Goal: Information Seeking & Learning: Learn about a topic

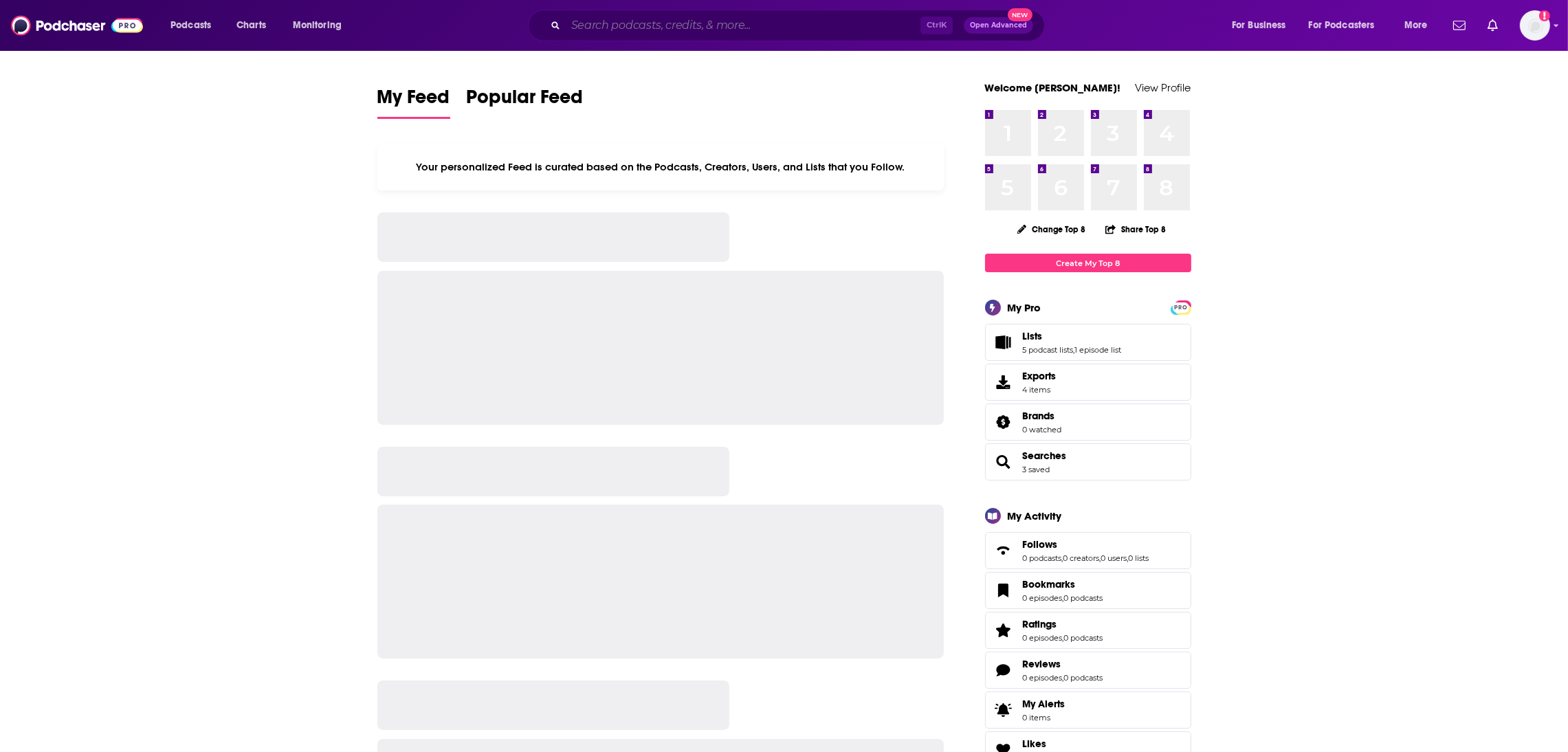
click at [694, 22] on input "Search podcasts, credits, & more..." at bounding box center [743, 26] width 355 height 22
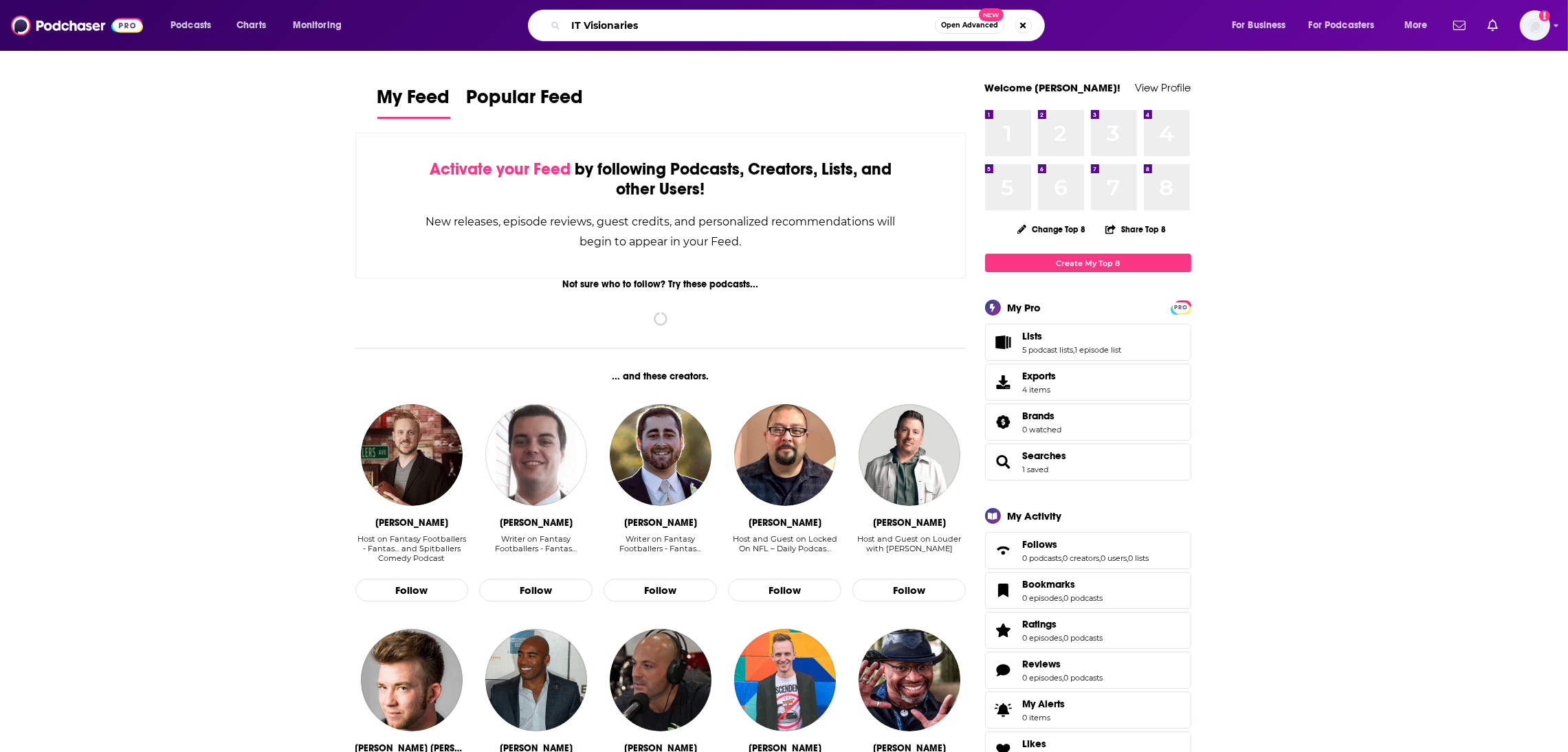
type input "IT Visionaries"
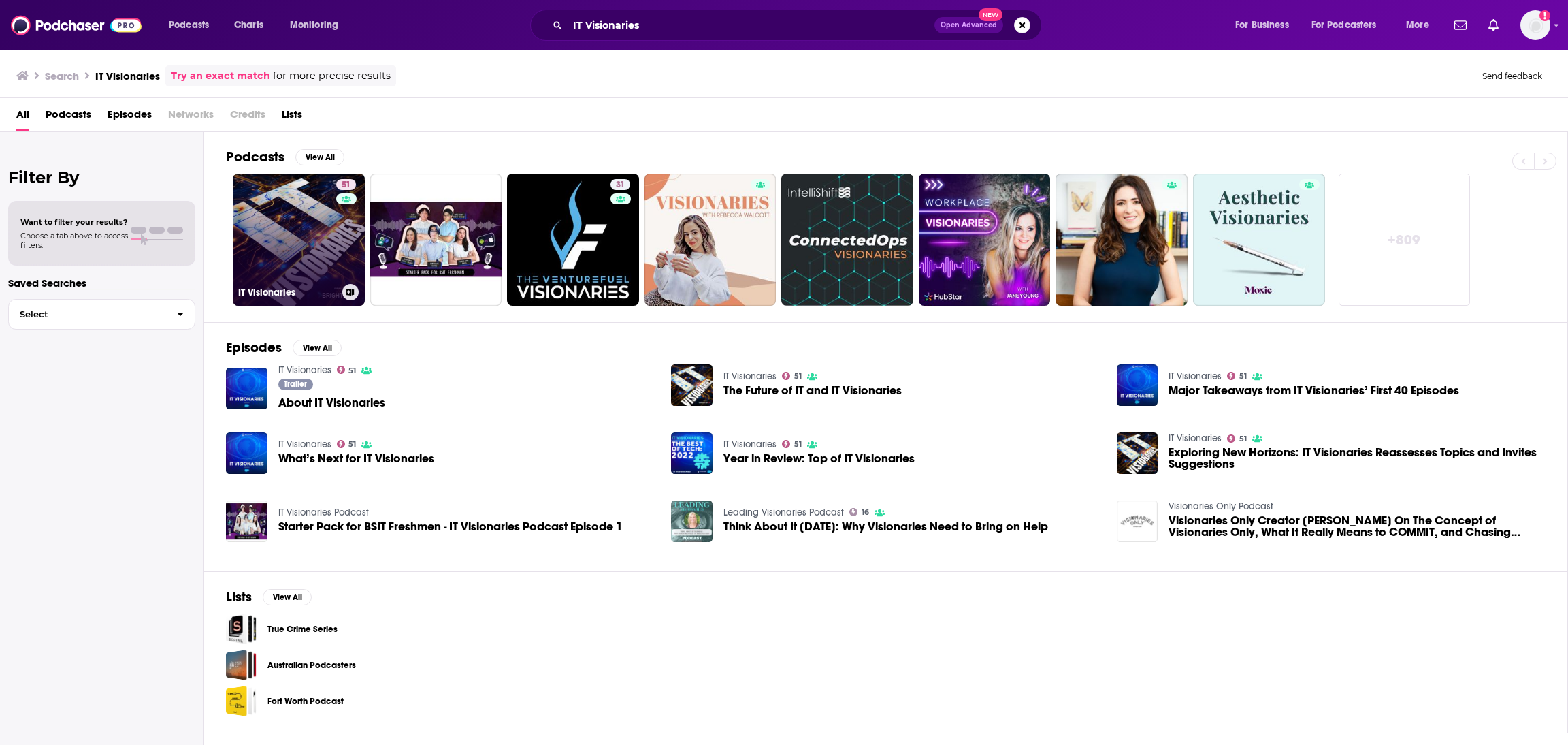
click at [300, 274] on link "51 IT Visionaries" at bounding box center [299, 239] width 132 height 132
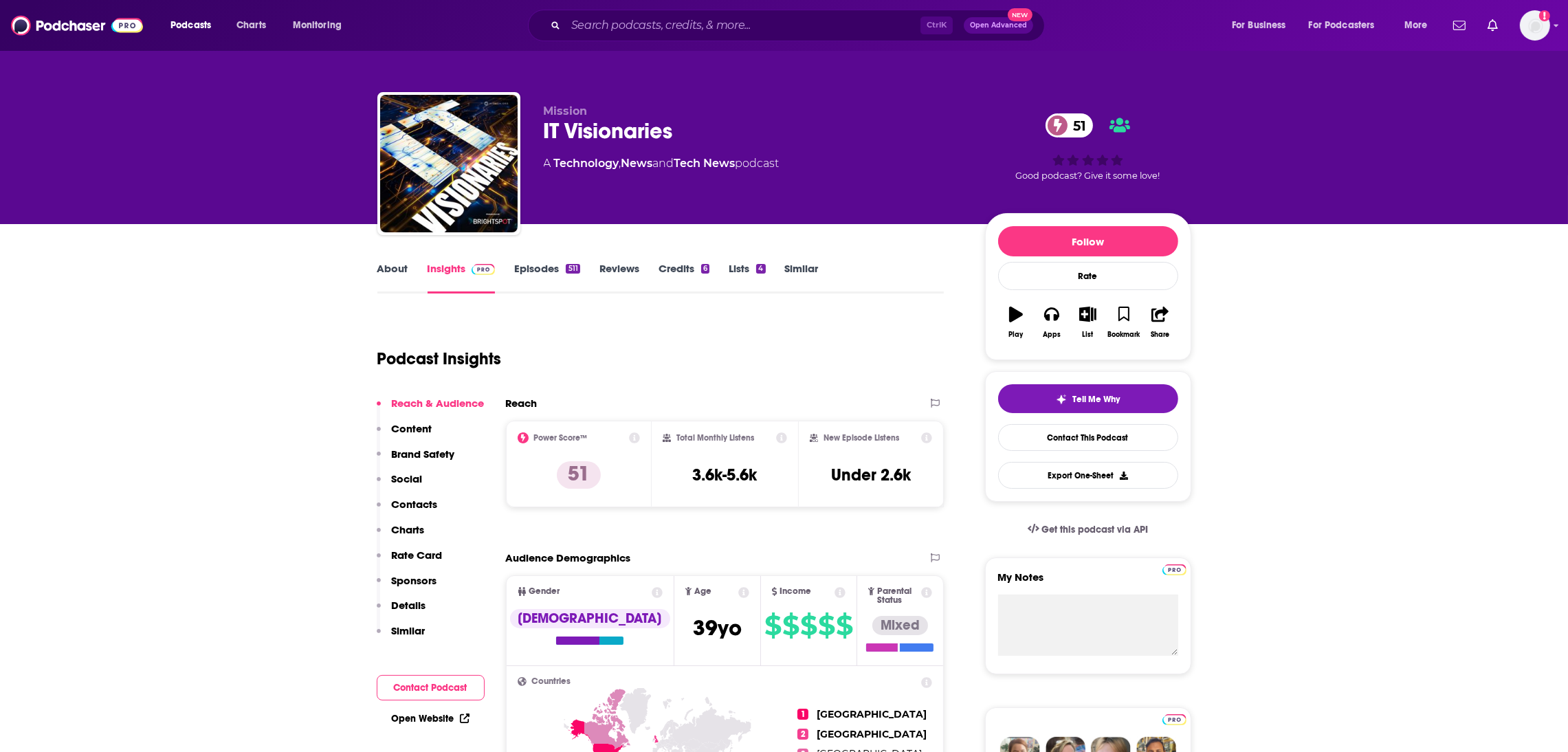
click at [393, 273] on link "About" at bounding box center [393, 278] width 31 height 32
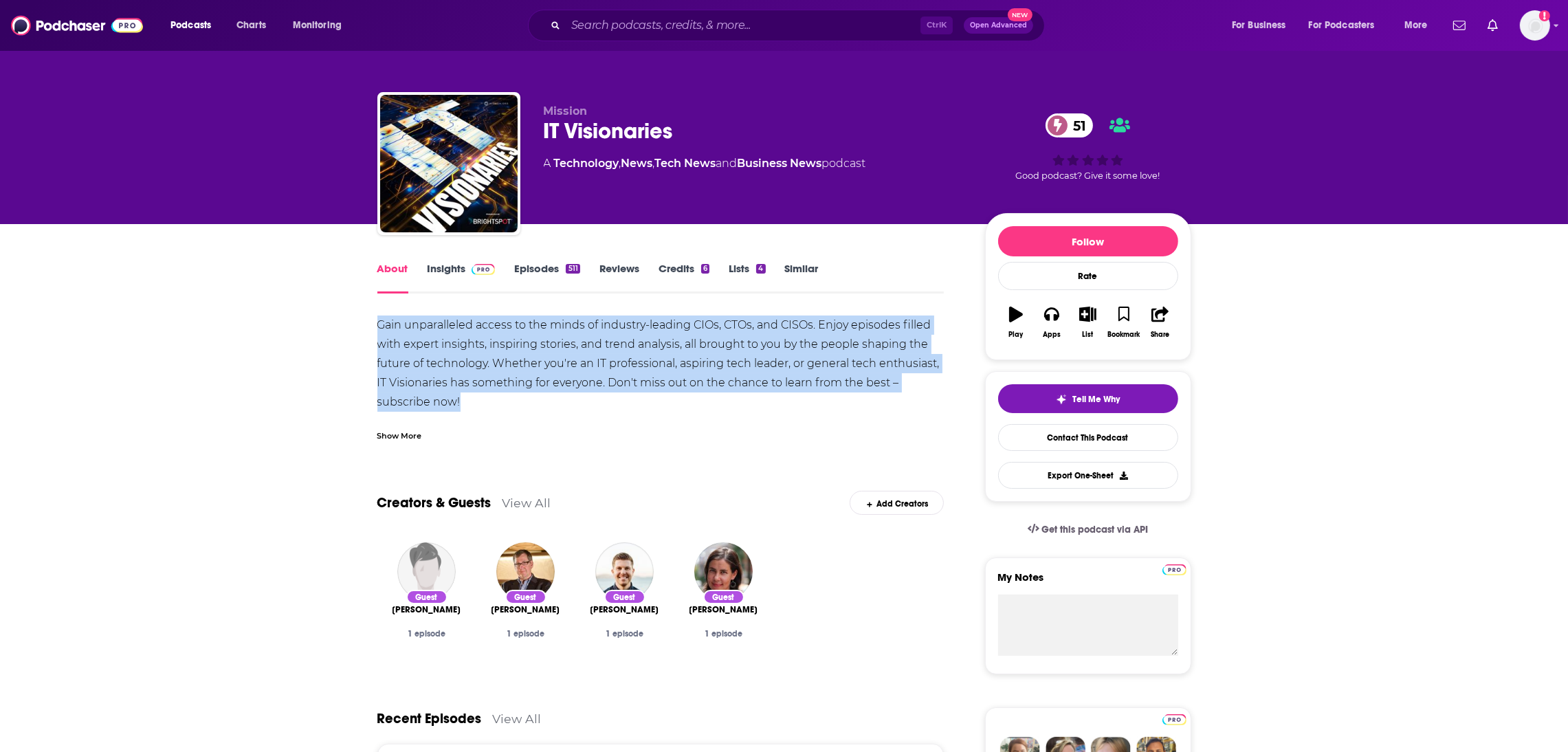
drag, startPoint x: 496, startPoint y: 402, endPoint x: 360, endPoint y: 333, distance: 152.5
copy div "Gain unparalleled access to the minds of industry-leading CIOs, CTOs, and CISOs…"
click at [454, 269] on link "Insights" at bounding box center [461, 278] width 68 height 32
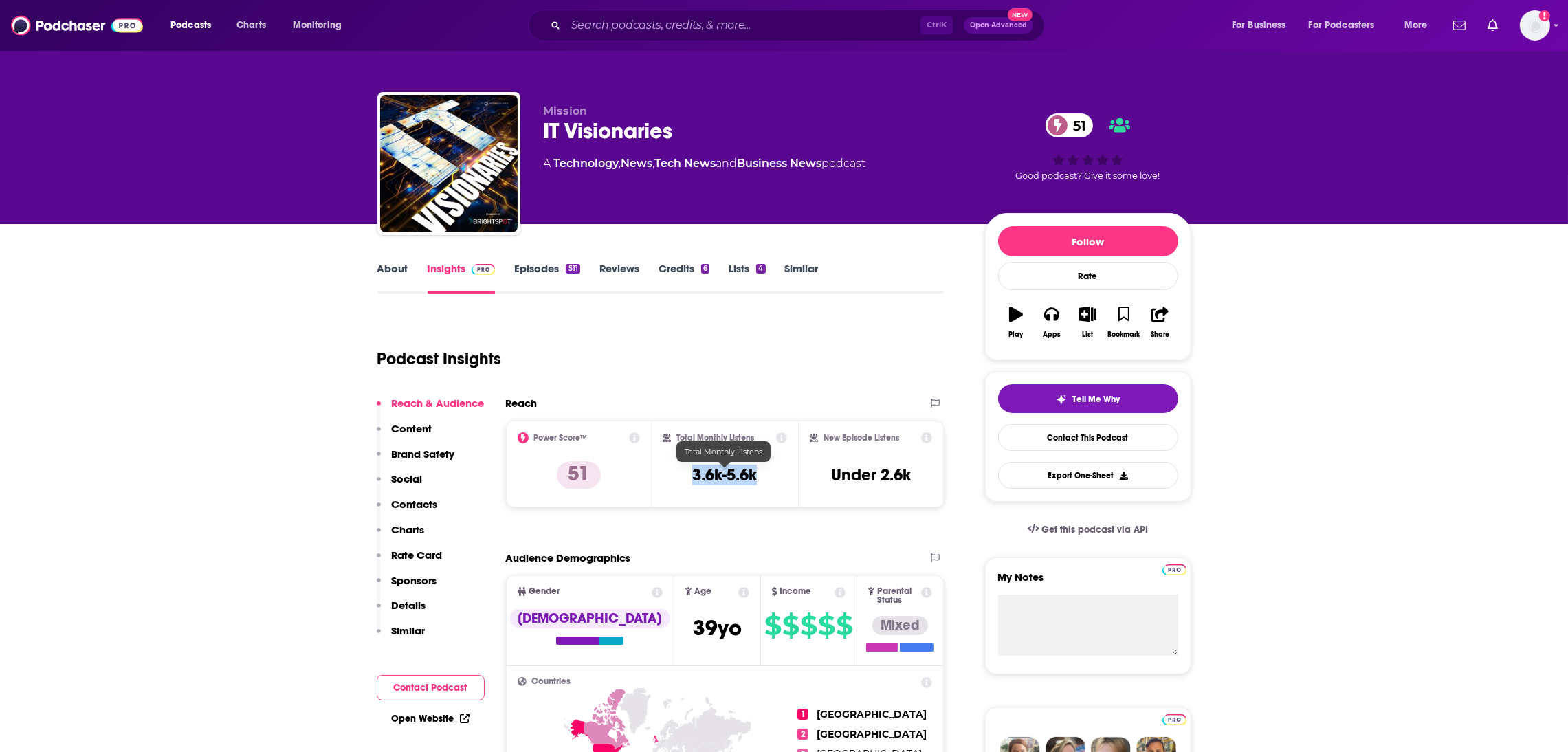
drag, startPoint x: 775, startPoint y: 474, endPoint x: 687, endPoint y: 476, distance: 88.0
click at [687, 476] on div "Total Monthly Listens 3.6k-5.6k" at bounding box center [725, 464] width 124 height 63
copy h3 "3.6k-5.6k"
click at [778, 479] on div "Total Monthly Listens 3.6k-5.6k" at bounding box center [725, 464] width 124 height 63
drag, startPoint x: 772, startPoint y: 483, endPoint x: 714, endPoint y: 464, distance: 61.0
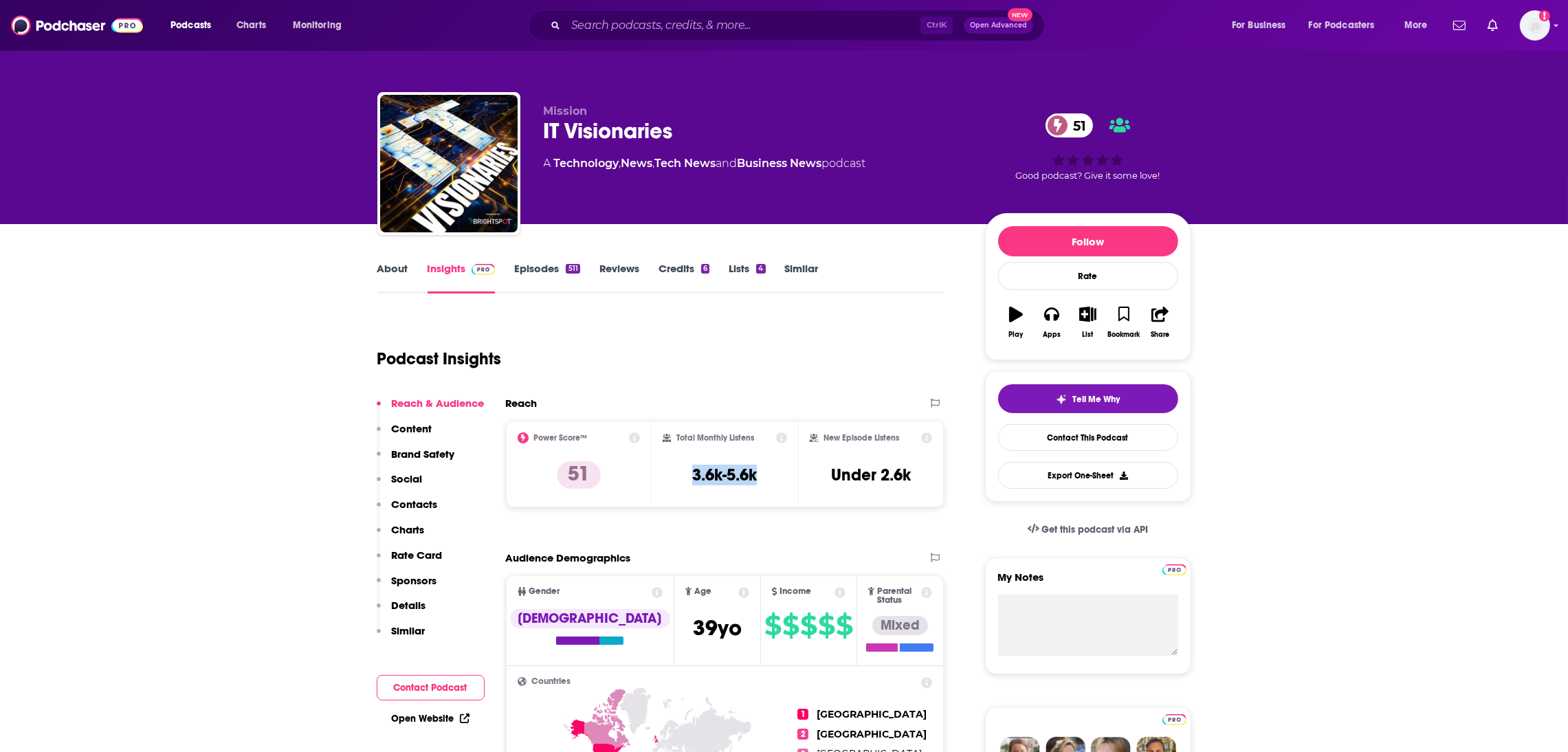
click at [686, 486] on div "Total Monthly Listens 3.6k-5.6k" at bounding box center [725, 464] width 124 height 63
copy h3 "3.6k-5.6k"
